Goal: Navigation & Orientation: Find specific page/section

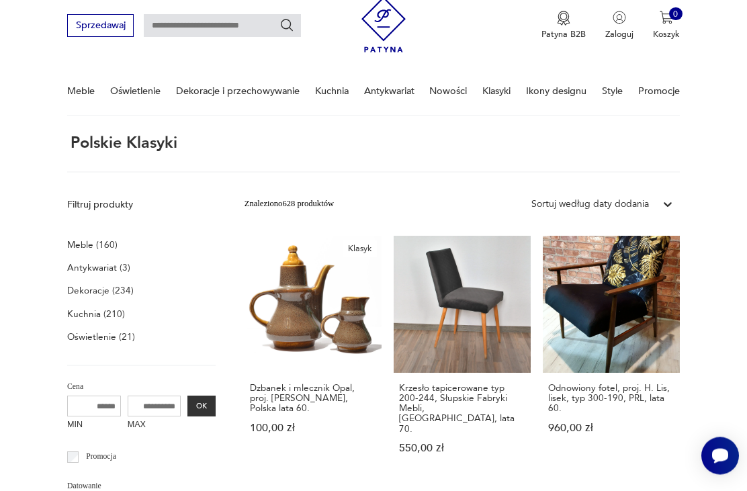
scroll to position [45, 0]
click at [107, 244] on p "Meble (160)" at bounding box center [92, 245] width 50 height 17
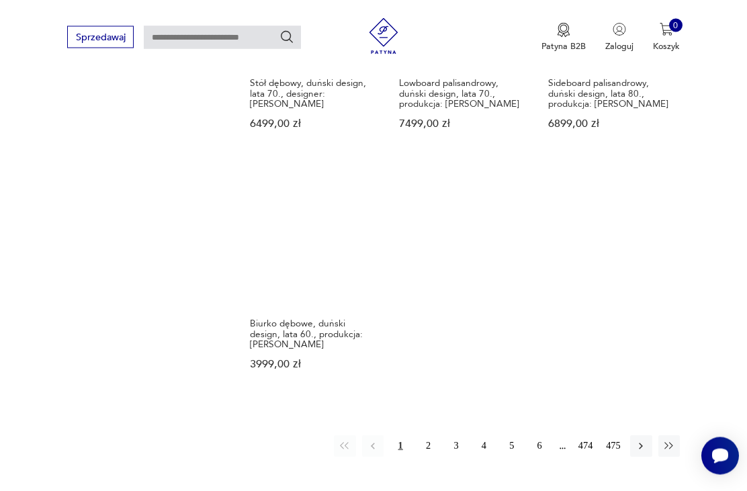
scroll to position [1640, 0]
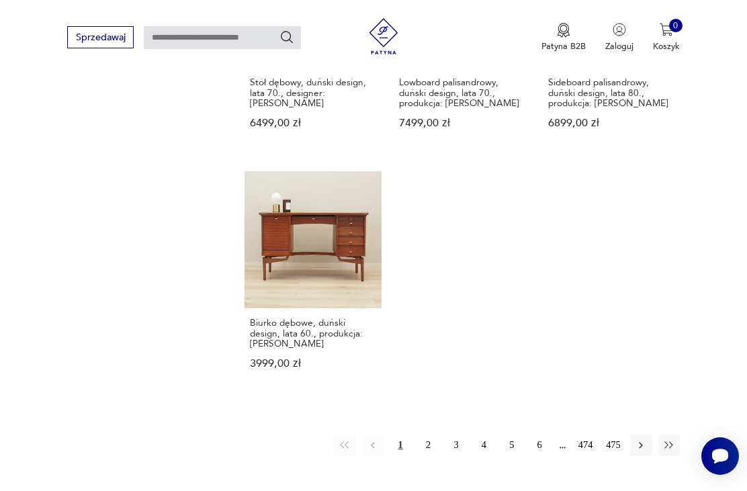
click at [429, 435] on button "2" at bounding box center [428, 446] width 22 height 22
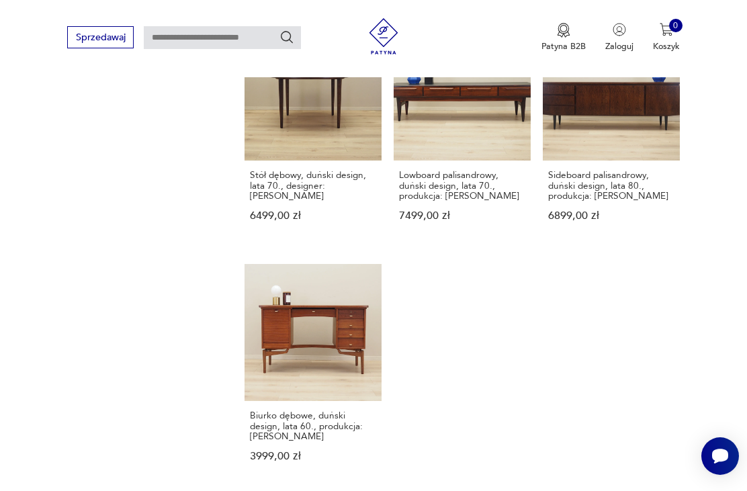
scroll to position [311, 0]
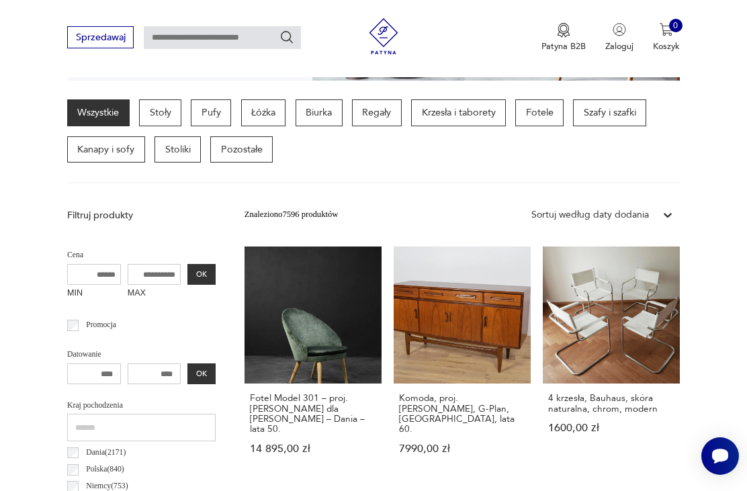
click at [624, 112] on p "Szafy i szafki" at bounding box center [609, 112] width 73 height 27
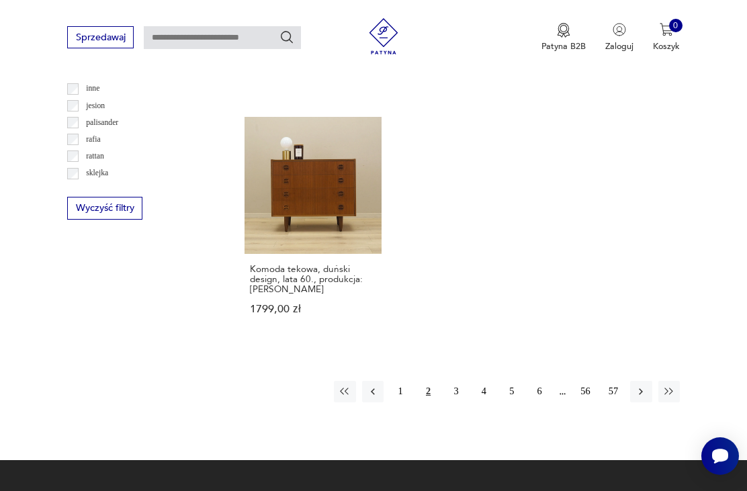
scroll to position [1651, 0]
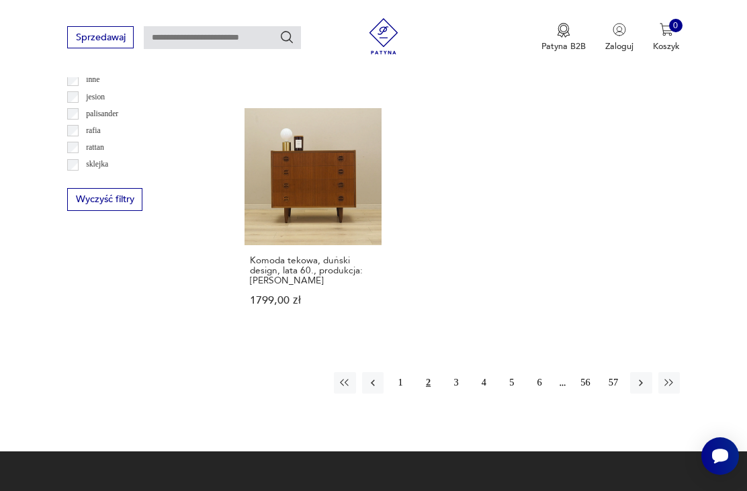
click at [405, 394] on button "1" at bounding box center [401, 383] width 22 height 22
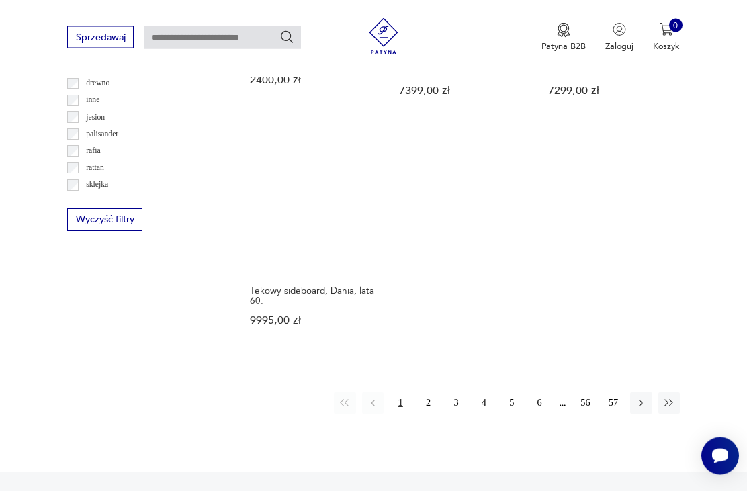
scroll to position [1633, 0]
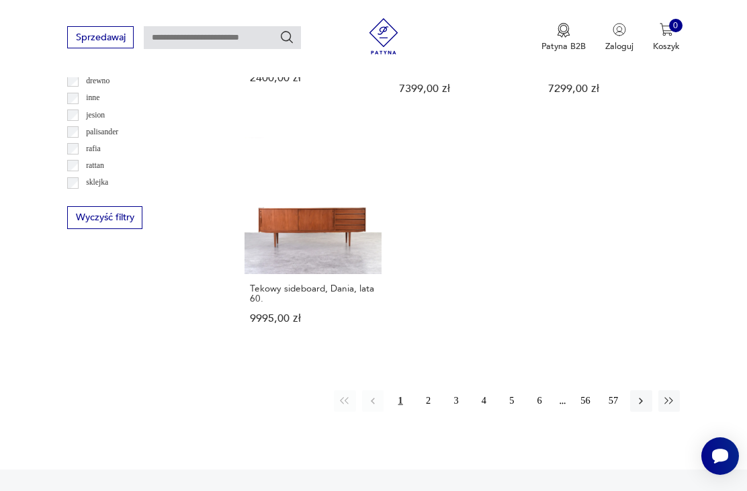
click at [463, 412] on button "3" at bounding box center [457, 402] width 22 height 22
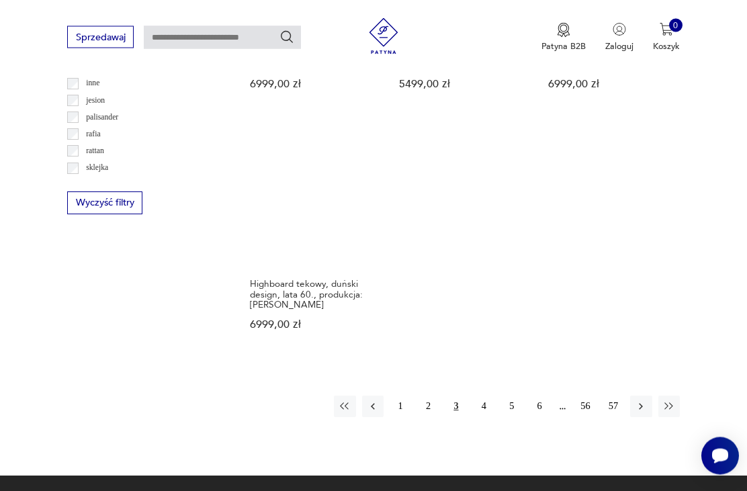
scroll to position [1650, 0]
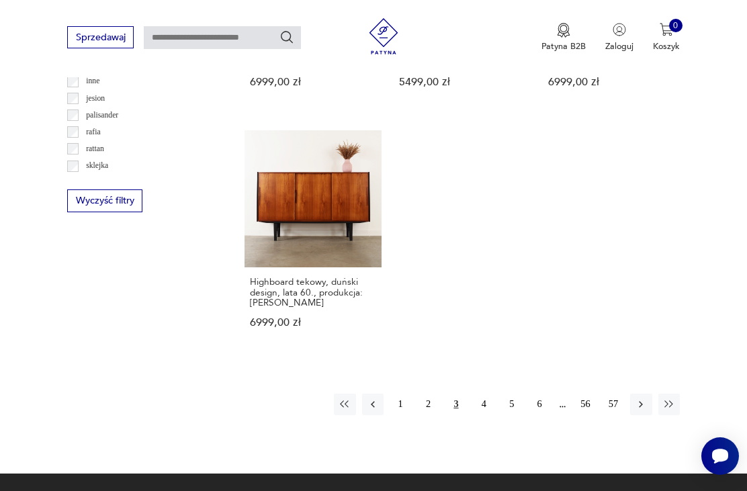
click at [494, 403] on button "4" at bounding box center [484, 405] width 22 height 22
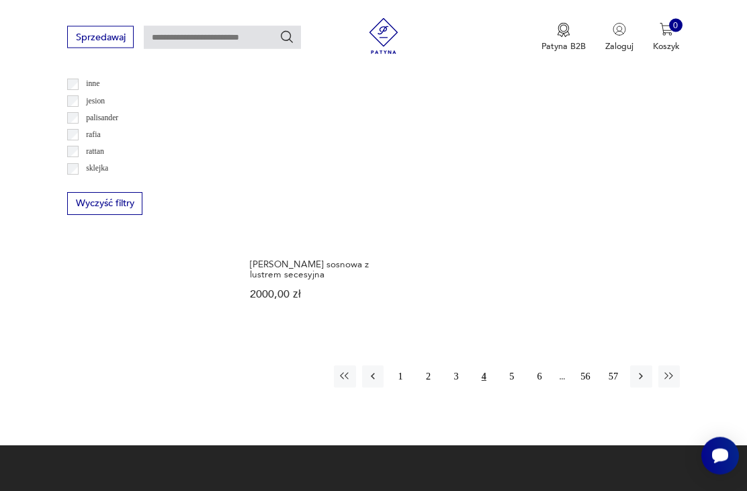
scroll to position [1650, 0]
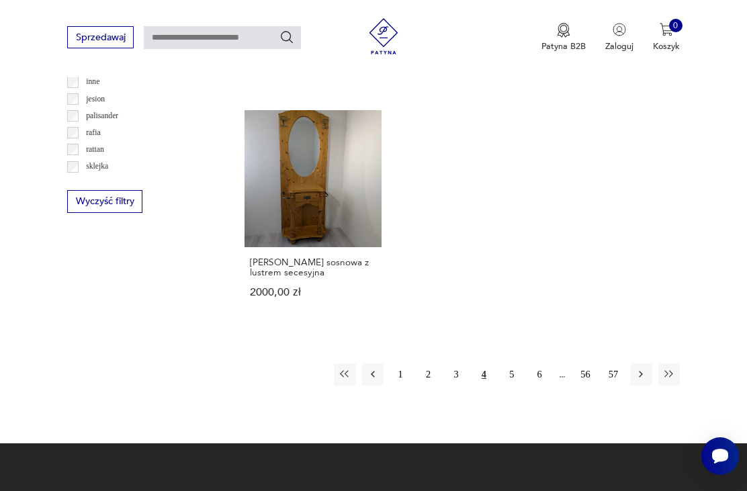
click at [520, 385] on button "5" at bounding box center [512, 375] width 22 height 22
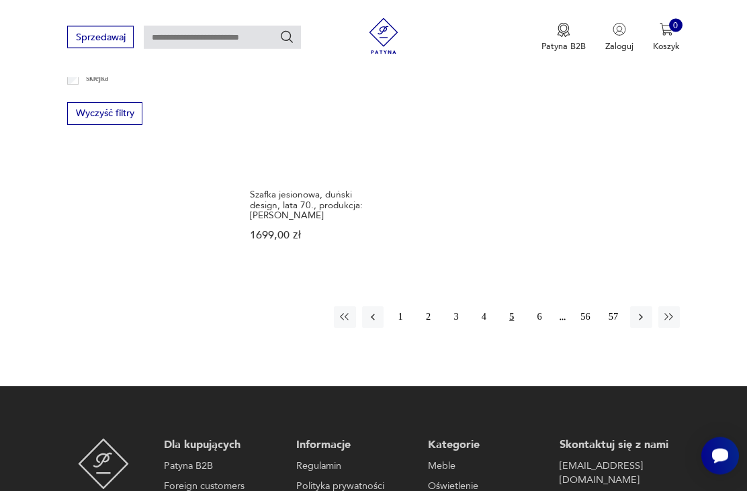
scroll to position [1738, 0]
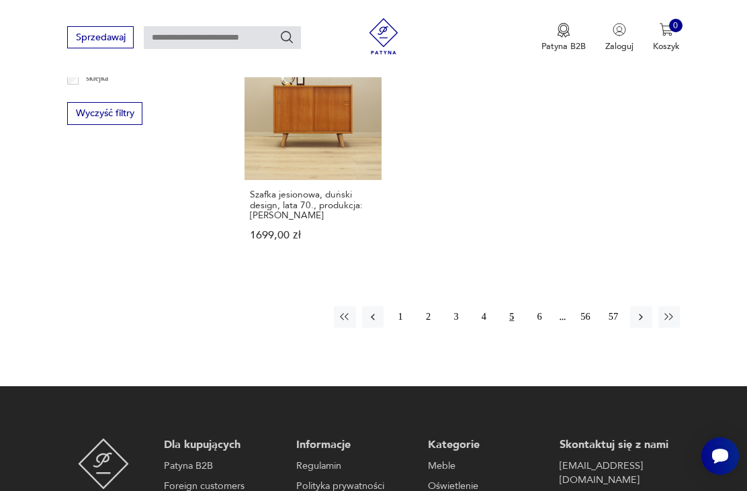
click at [536, 328] on button "6" at bounding box center [540, 318] width 22 height 22
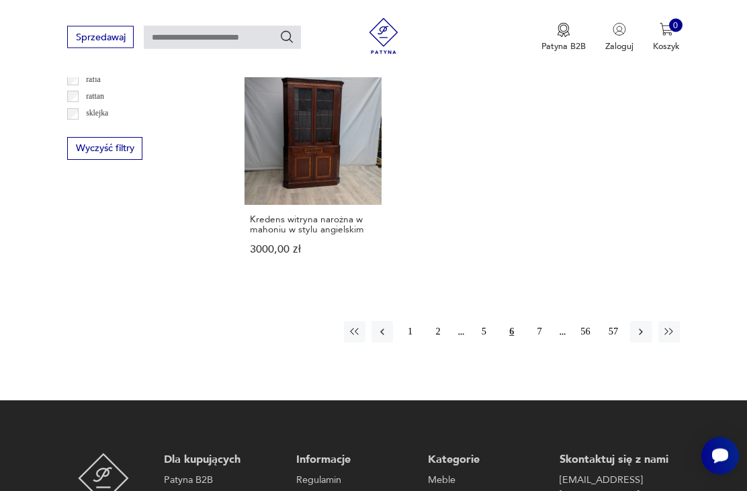
scroll to position [1705, 0]
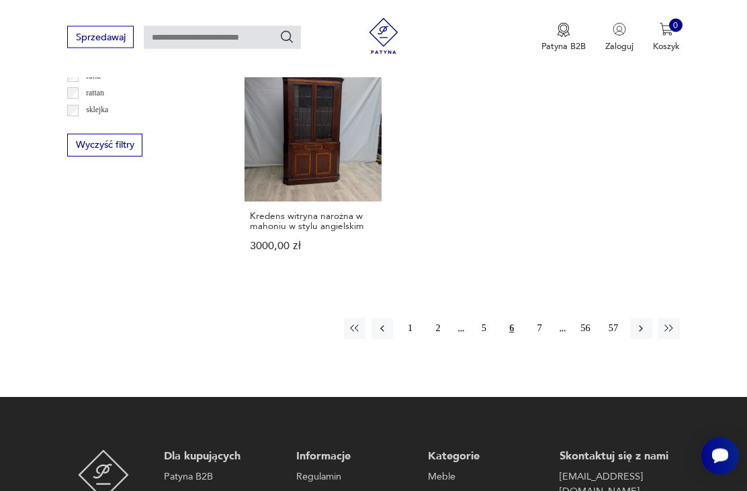
click at [541, 340] on button "7" at bounding box center [540, 330] width 22 height 22
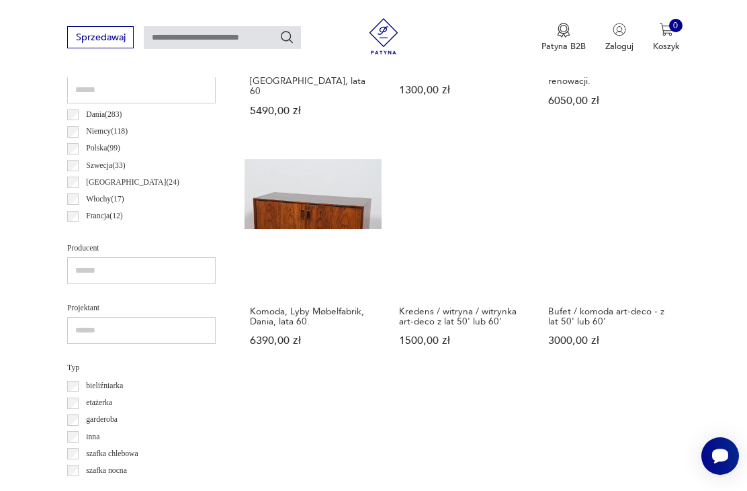
scroll to position [311, 0]
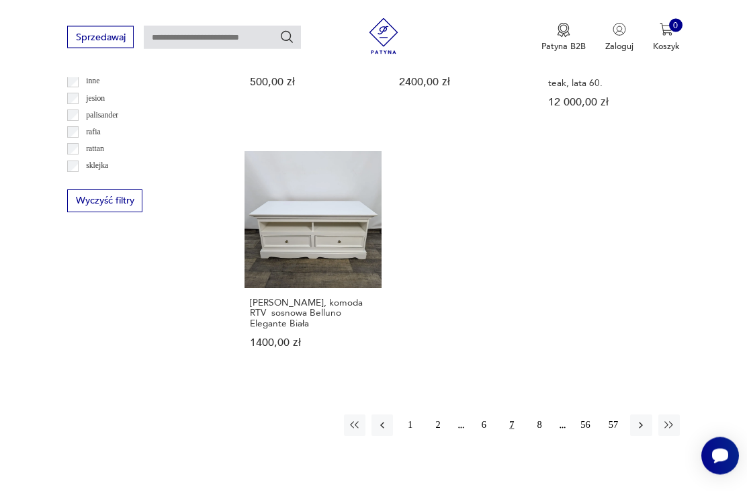
click at [546, 419] on button "8" at bounding box center [540, 426] width 22 height 22
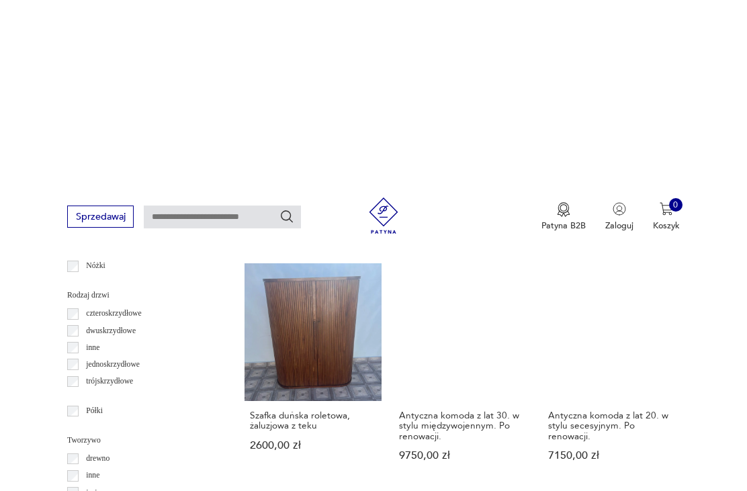
scroll to position [1106, 0]
